Goal: Register for event/course

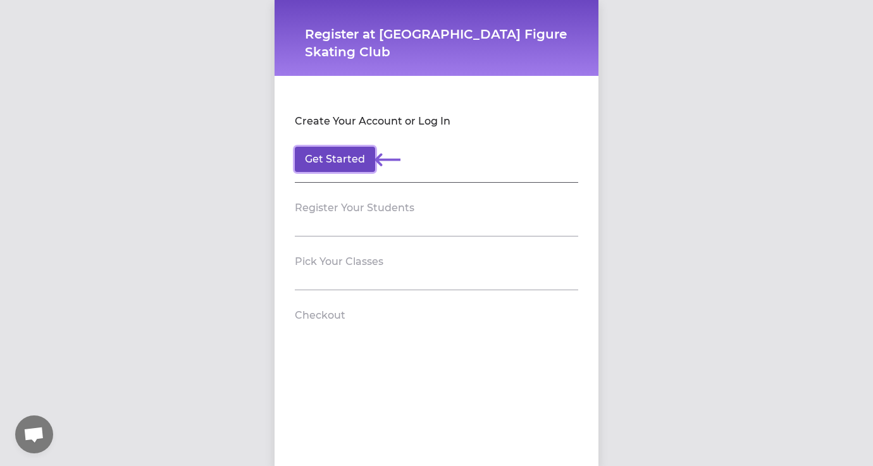
click at [348, 160] on button "Get Started" at bounding box center [335, 159] width 80 height 25
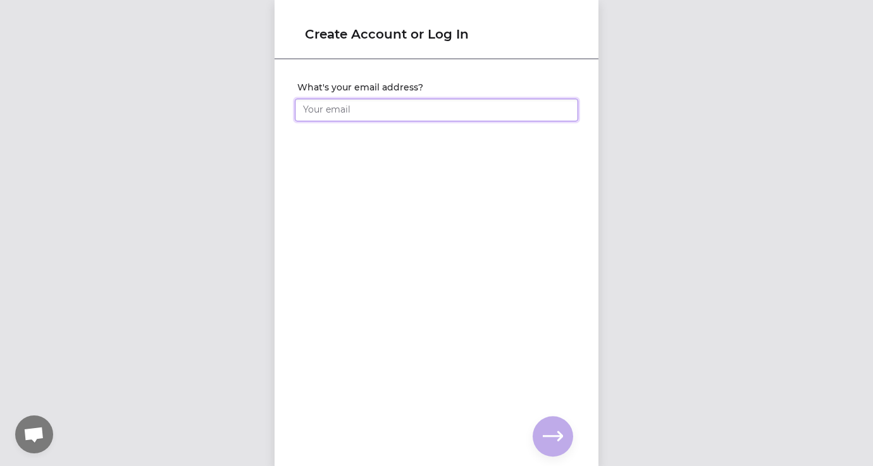
click at [331, 112] on input "What's your email address?" at bounding box center [436, 110] width 283 height 23
type input "[PERSON_NAME][EMAIL_ADDRESS][US_STATE][DOMAIN_NAME]"
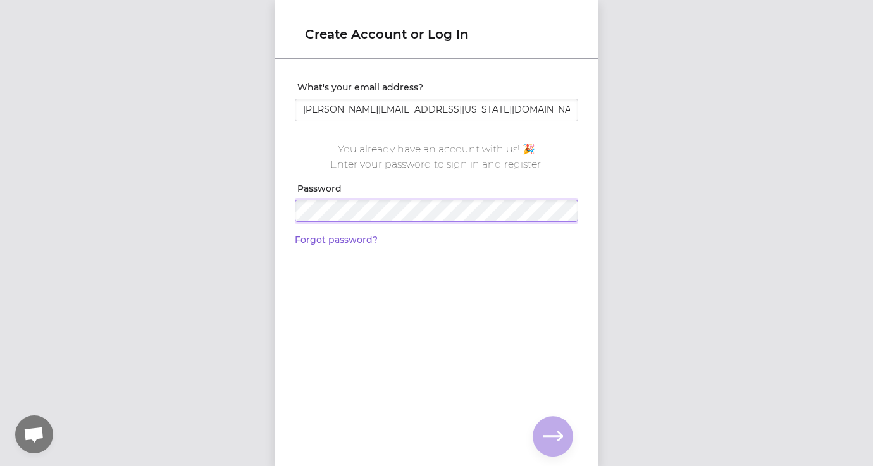
click at [233, 202] on div "Create Account or Log In What's your email address? [PERSON_NAME][EMAIL_ADDRESS…" at bounding box center [436, 233] width 873 height 466
click at [563, 439] on button "button" at bounding box center [553, 436] width 40 height 40
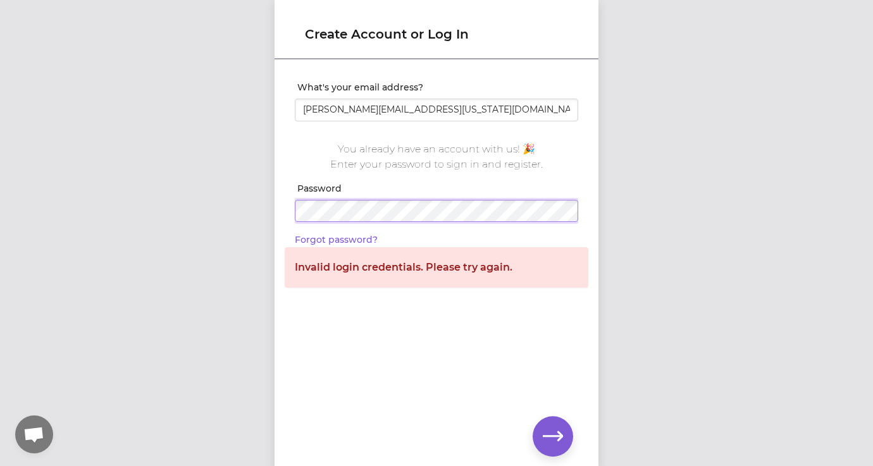
click at [250, 200] on div "Create Account or Log In What's your email address? [PERSON_NAME][EMAIL_ADDRESS…" at bounding box center [436, 233] width 873 height 466
click at [553, 432] on icon "button" at bounding box center [553, 436] width 20 height 20
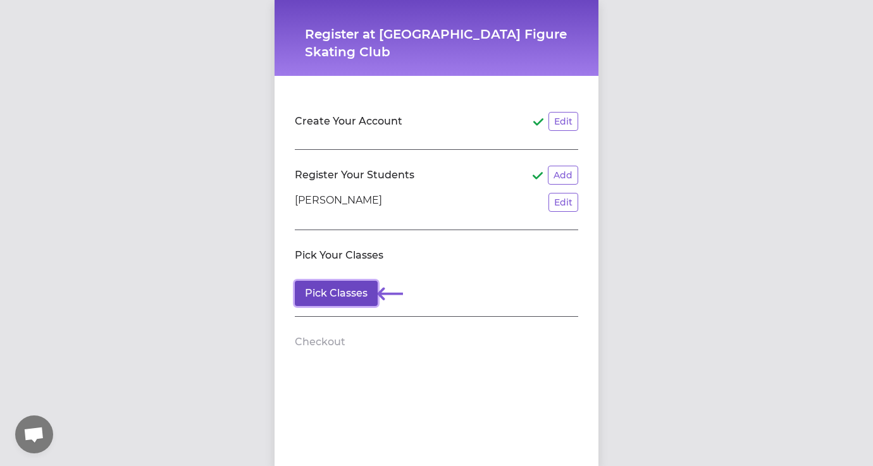
click at [349, 296] on button "Pick Classes" at bounding box center [336, 293] width 83 height 25
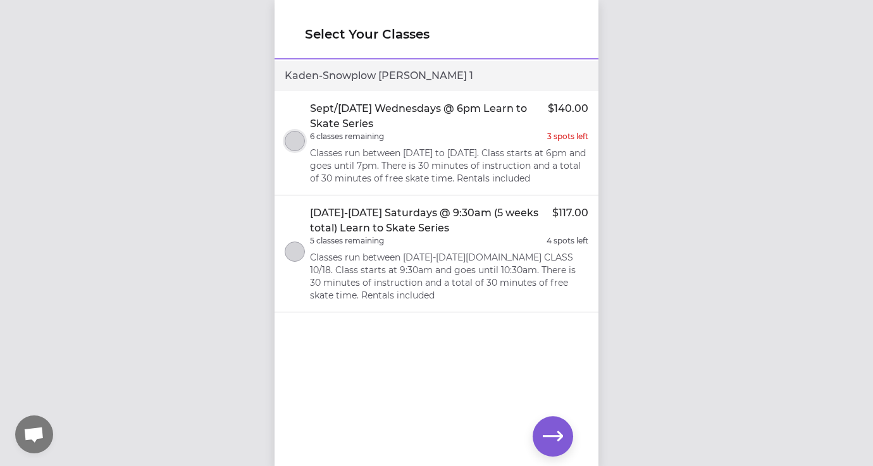
click at [293, 141] on button "select class" at bounding box center [295, 141] width 20 height 20
click at [554, 441] on icon "button" at bounding box center [553, 436] width 20 height 20
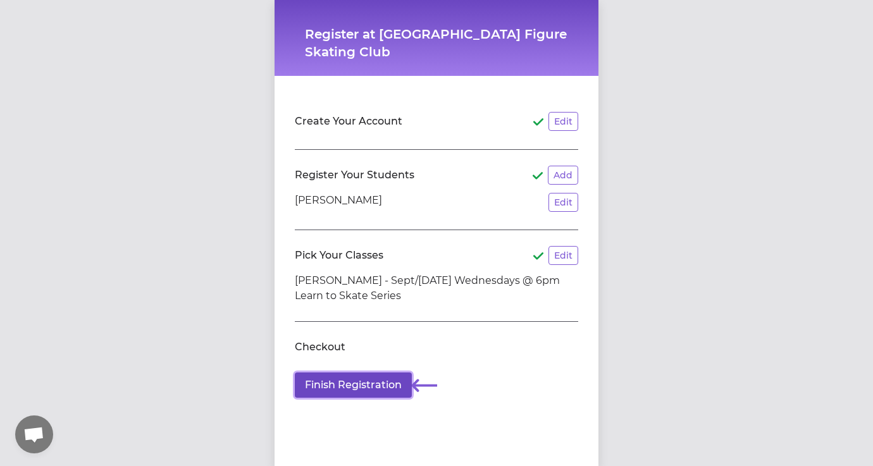
click at [380, 388] on button "Finish Registration" at bounding box center [353, 385] width 117 height 25
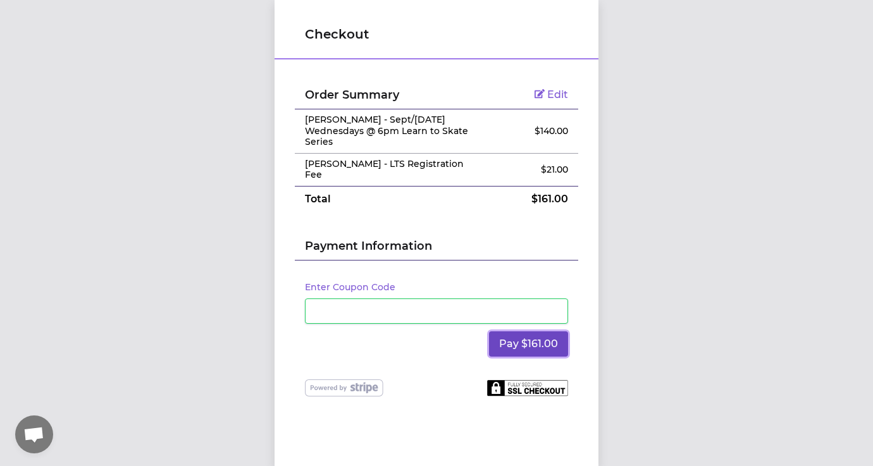
click at [516, 347] on button "Pay $161.00" at bounding box center [528, 343] width 79 height 25
